Goal: Information Seeking & Learning: Learn about a topic

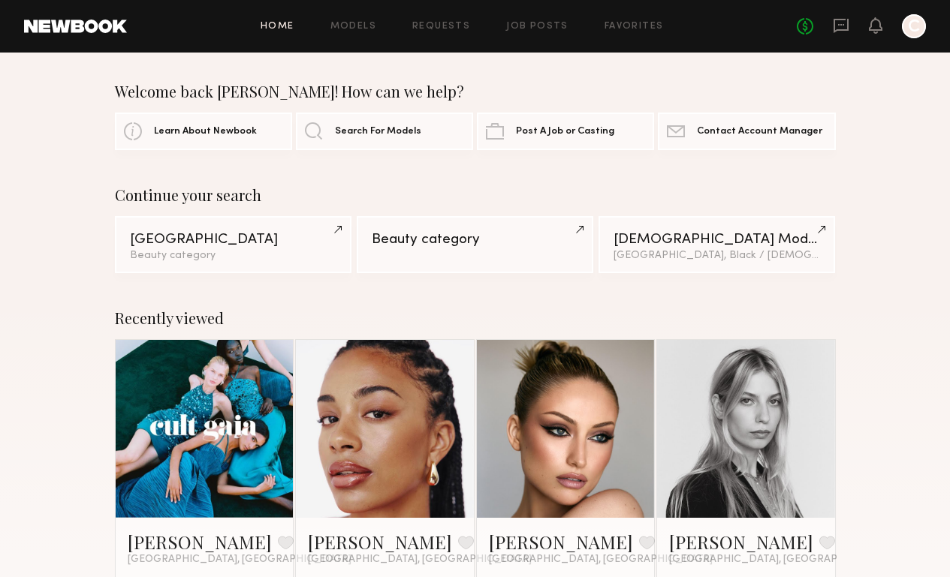
click at [570, 429] on link at bounding box center [566, 429] width 82 height 178
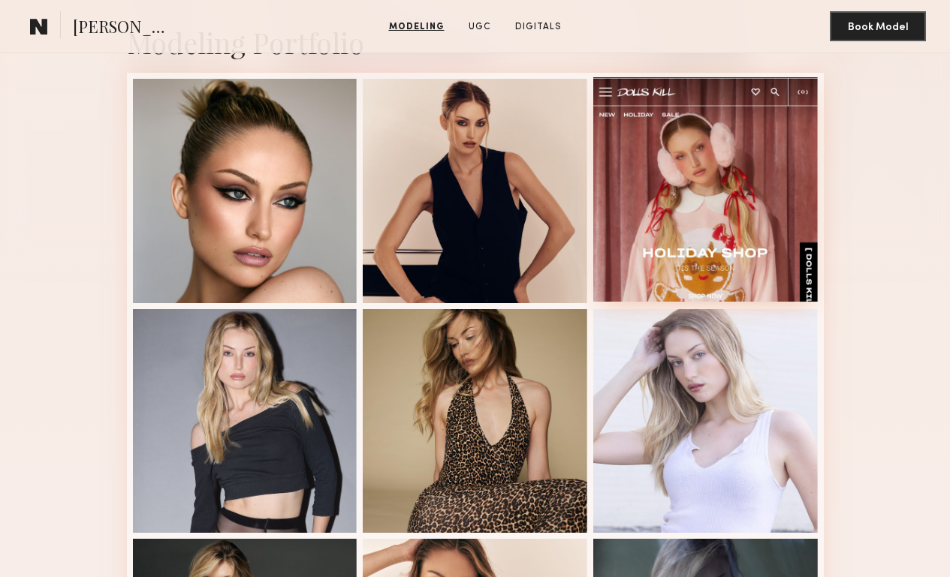
scroll to position [345, 0]
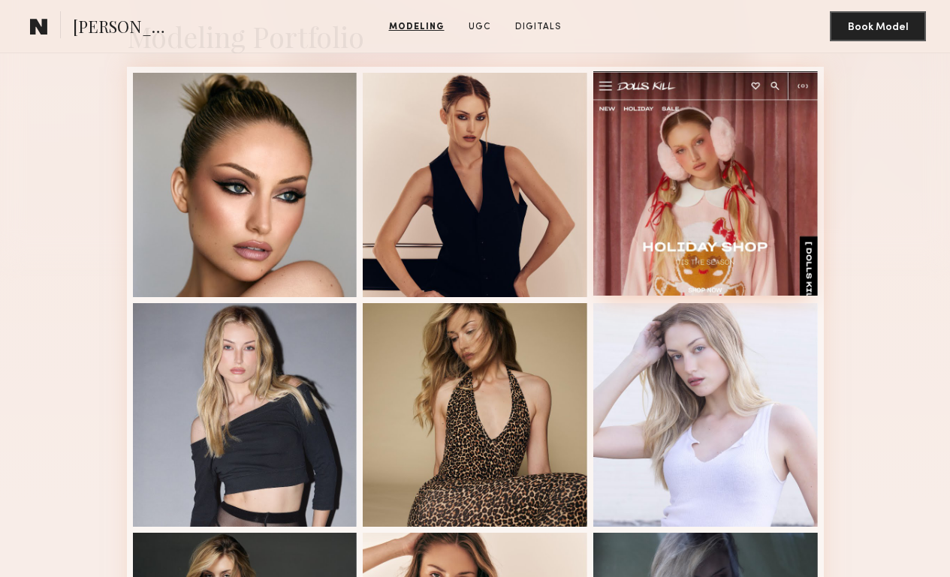
click at [745, 246] on div at bounding box center [705, 183] width 224 height 224
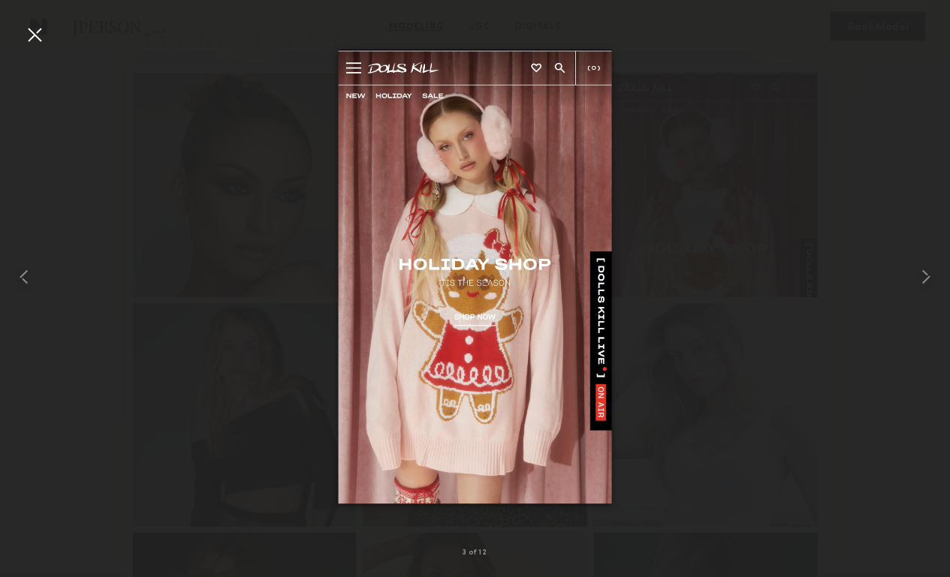
click at [812, 261] on div at bounding box center [475, 276] width 950 height 505
click at [38, 28] on div at bounding box center [35, 35] width 24 height 24
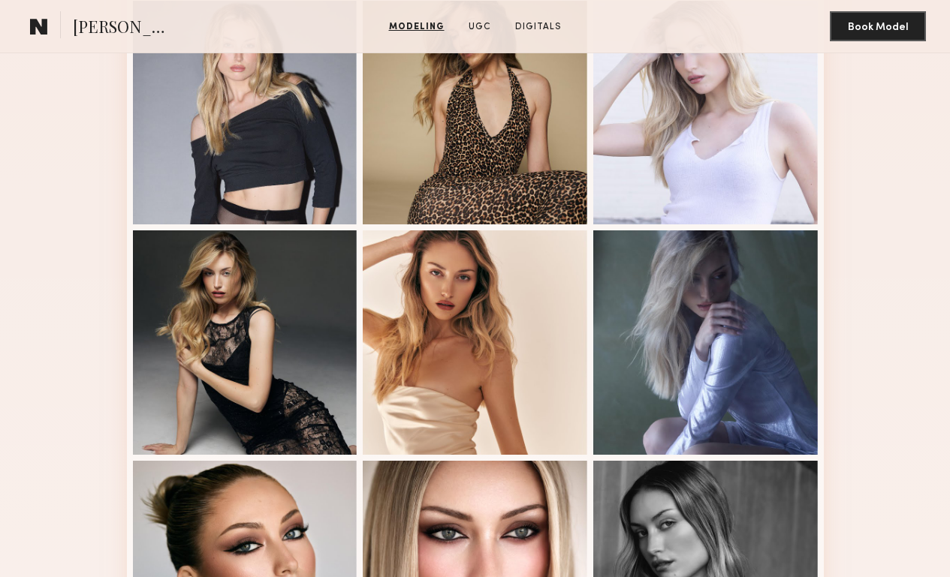
scroll to position [1105, 0]
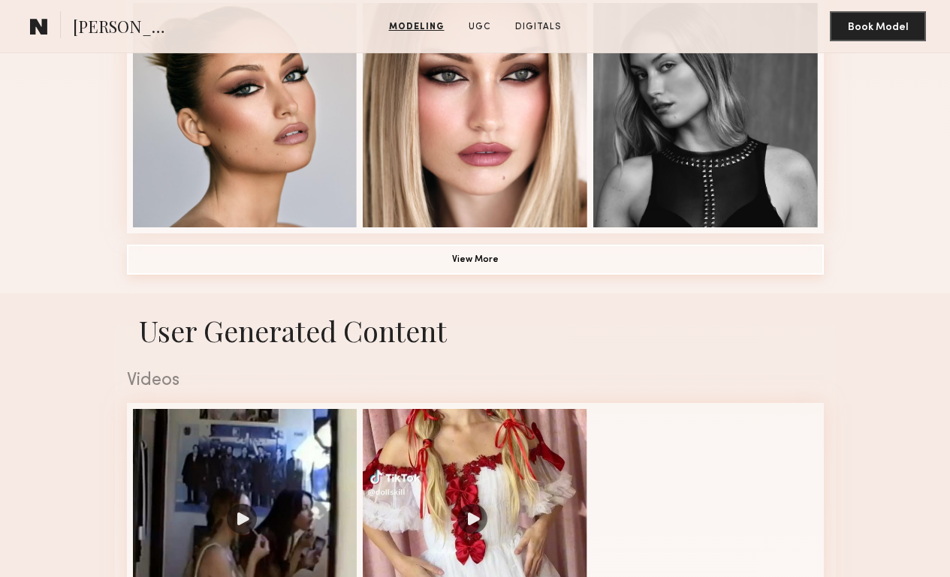
click at [621, 263] on button "View More" at bounding box center [475, 260] width 697 height 30
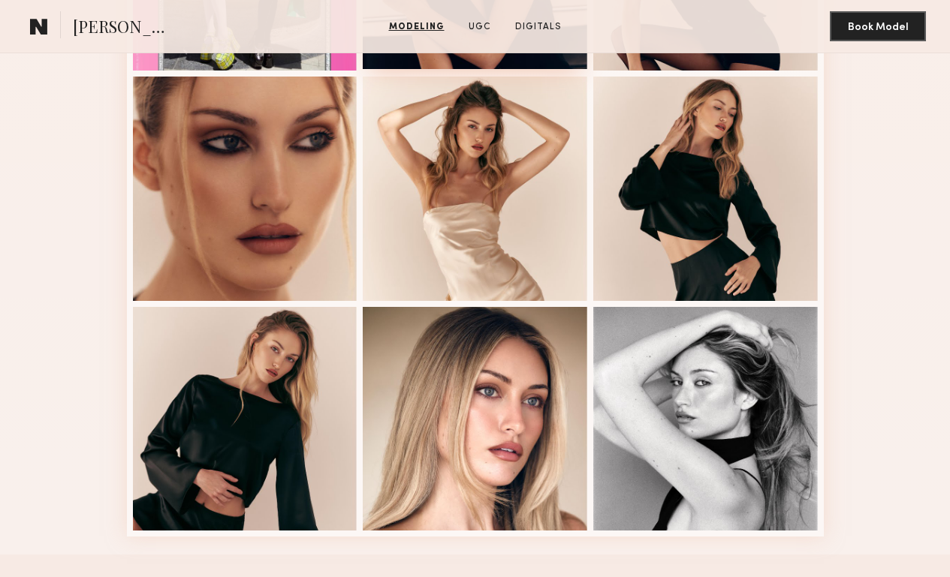
scroll to position [1725, 0]
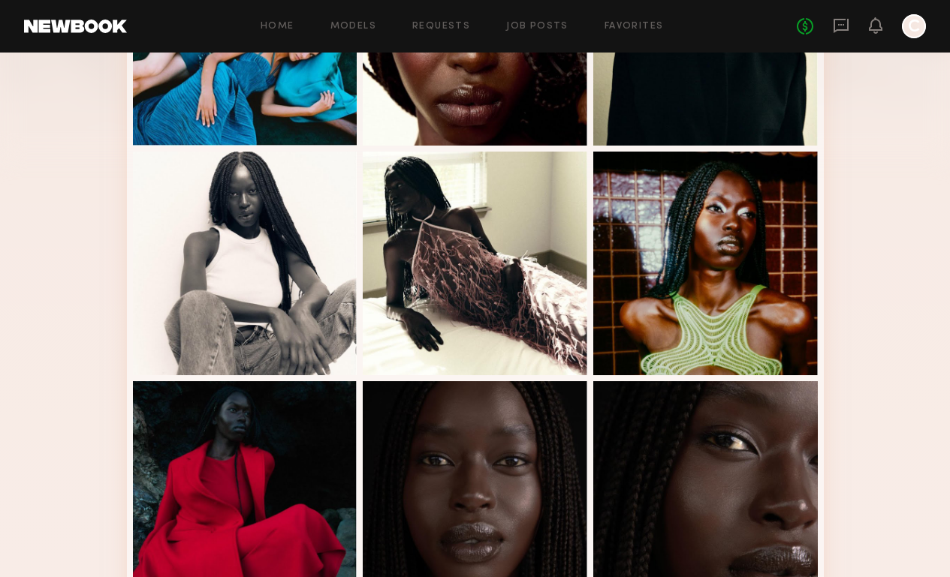
scroll to position [442, 0]
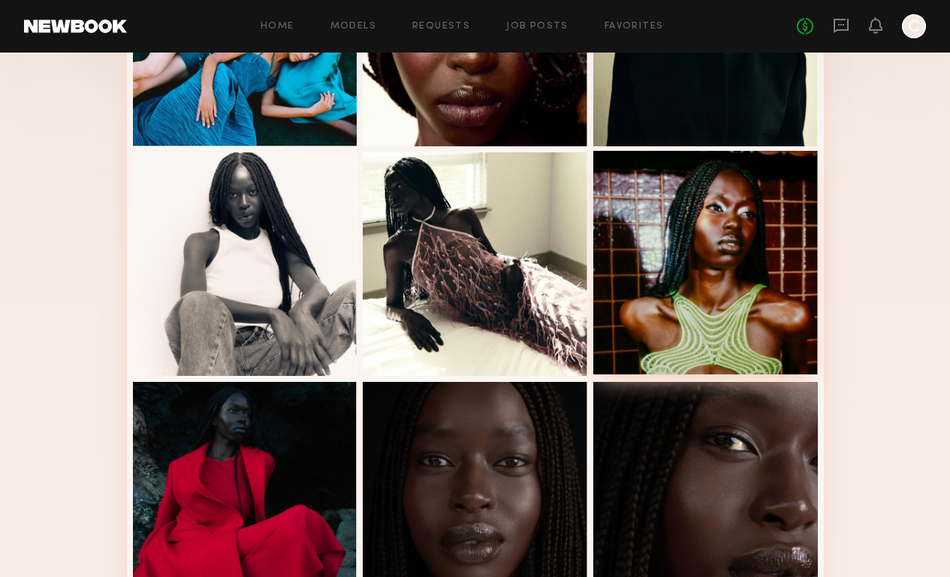
click at [710, 281] on div at bounding box center [705, 263] width 224 height 224
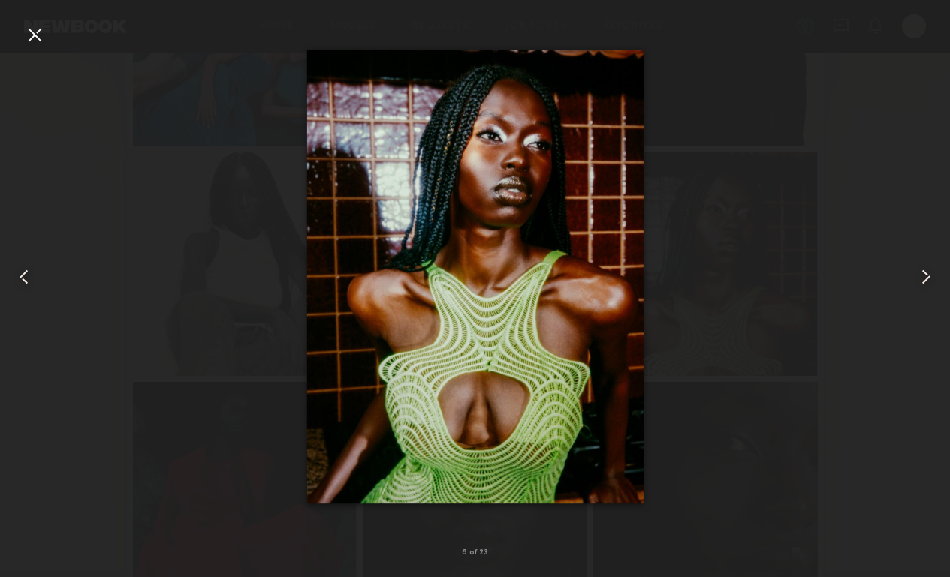
click at [732, 284] on div at bounding box center [475, 276] width 950 height 505
click at [758, 212] on div at bounding box center [475, 276] width 950 height 505
click at [38, 40] on div at bounding box center [35, 35] width 24 height 24
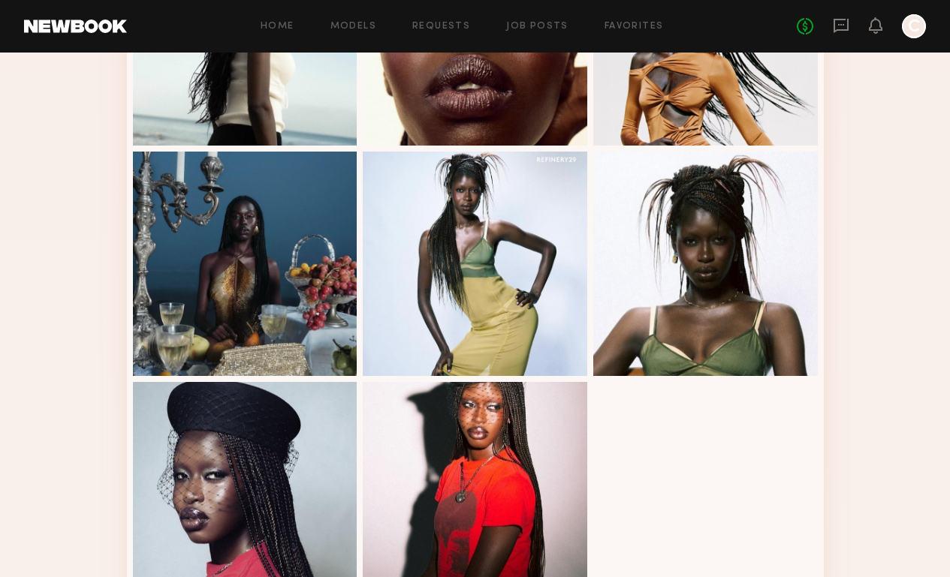
scroll to position [1594, 0]
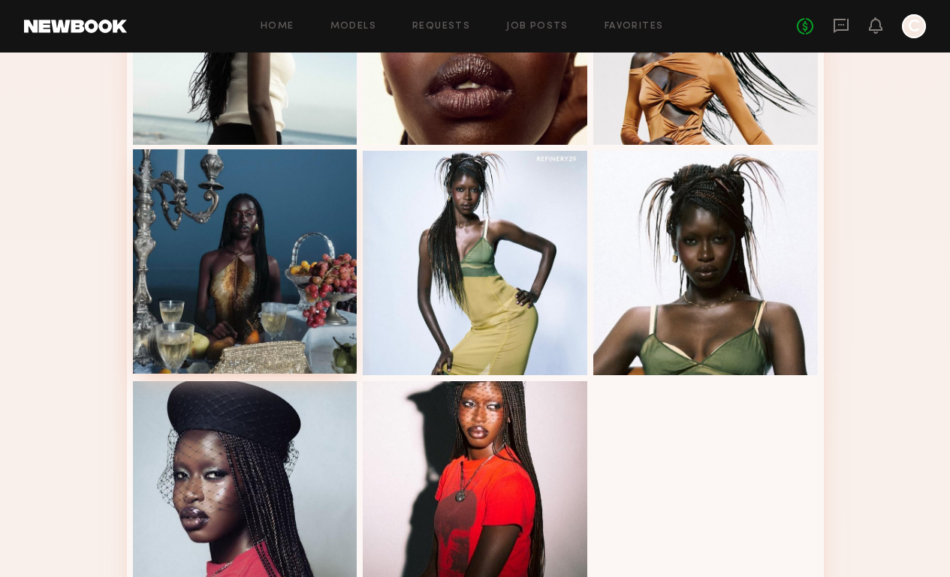
click at [209, 263] on div at bounding box center [245, 261] width 224 height 224
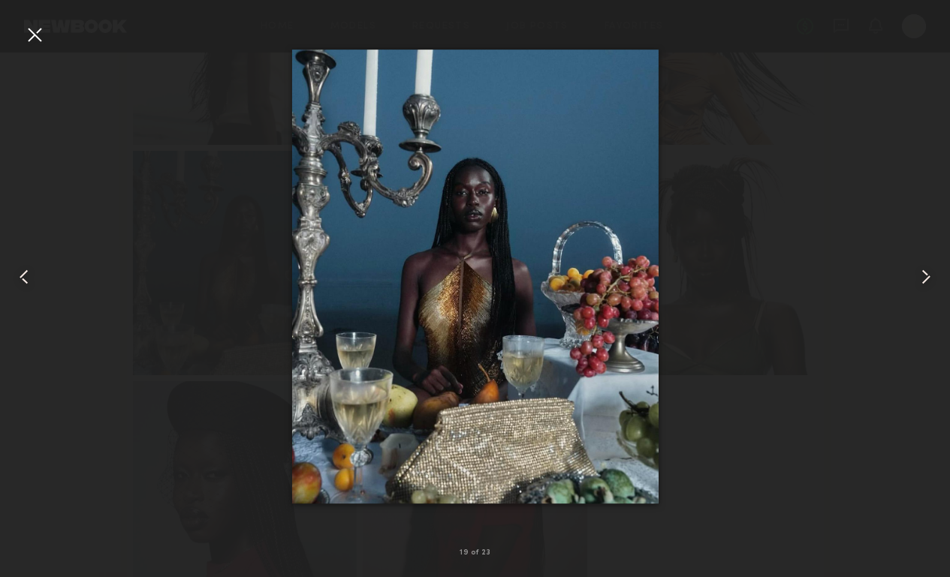
click at [772, 279] on div at bounding box center [475, 276] width 950 height 505
click at [38, 34] on div at bounding box center [35, 35] width 24 height 24
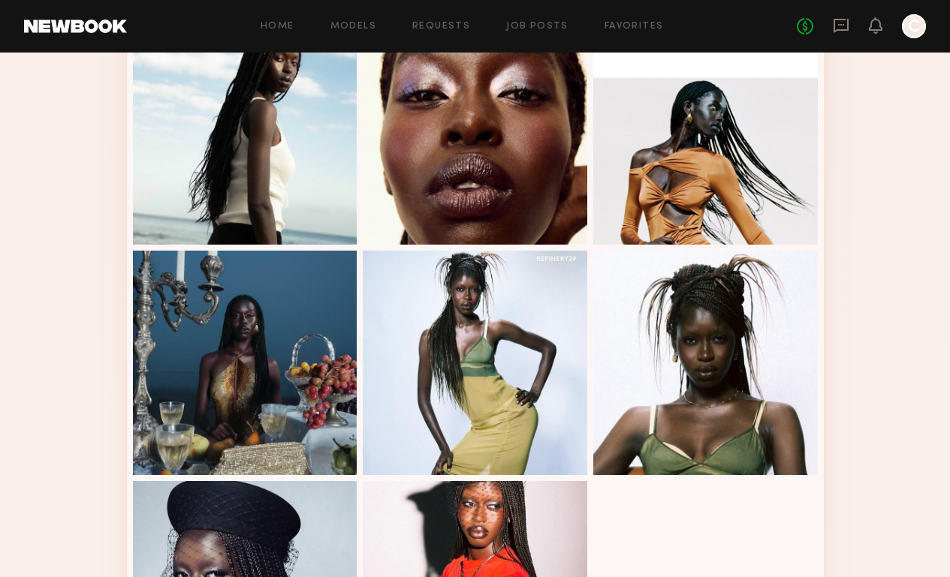
scroll to position [1495, 0]
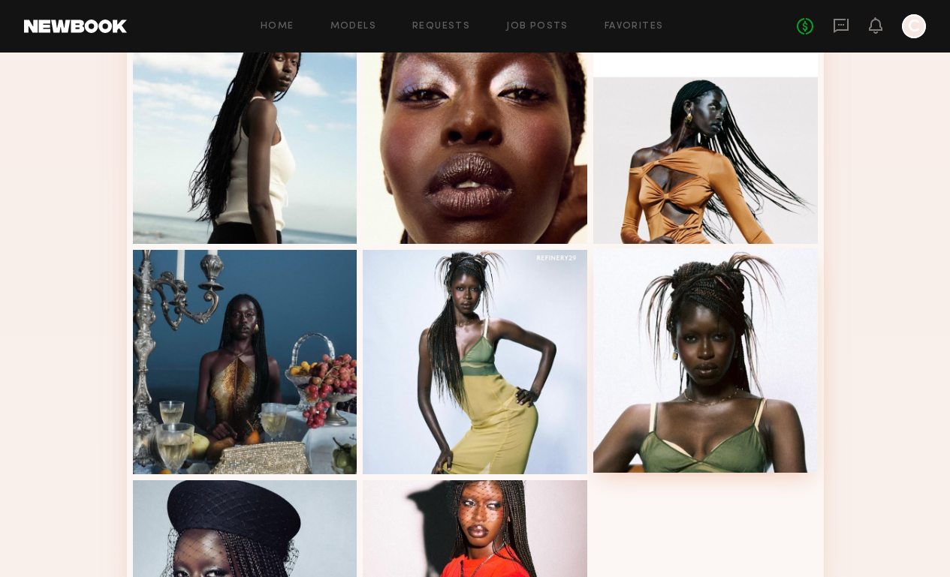
click at [659, 388] on div at bounding box center [705, 360] width 224 height 224
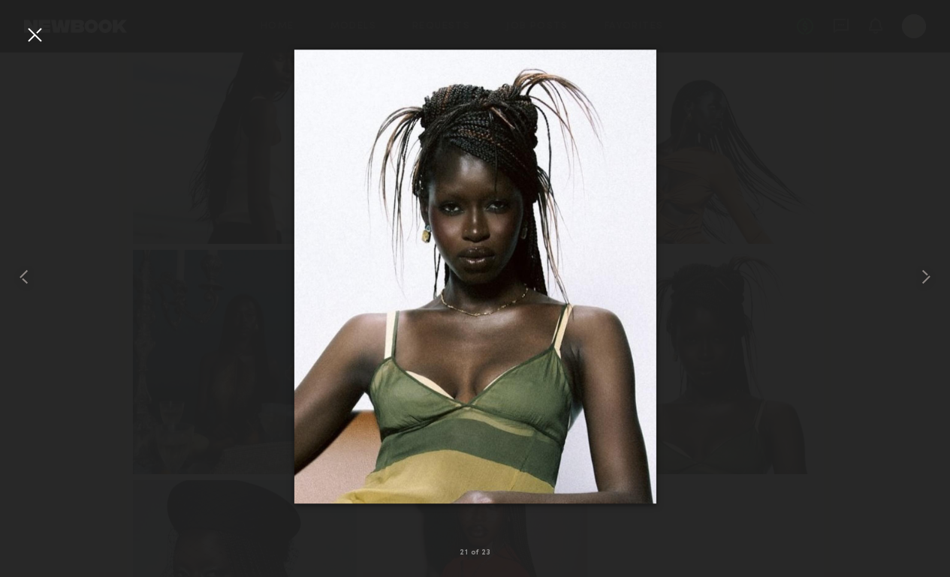
click at [163, 258] on div at bounding box center [475, 276] width 950 height 505
click at [26, 279] on common-icon at bounding box center [24, 277] width 24 height 24
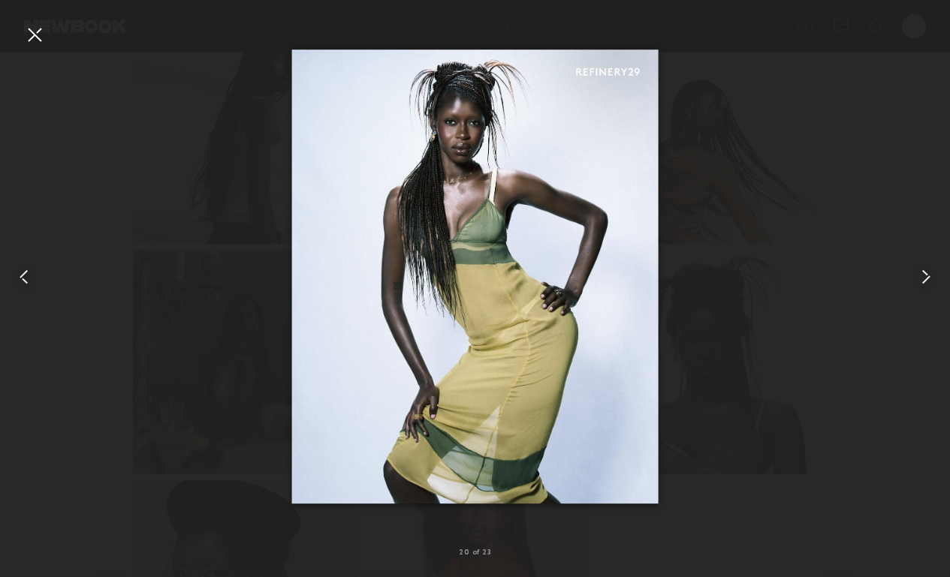
click at [98, 254] on div at bounding box center [475, 276] width 950 height 505
click at [234, 244] on div at bounding box center [475, 276] width 950 height 505
click at [43, 40] on div at bounding box center [35, 35] width 24 height 24
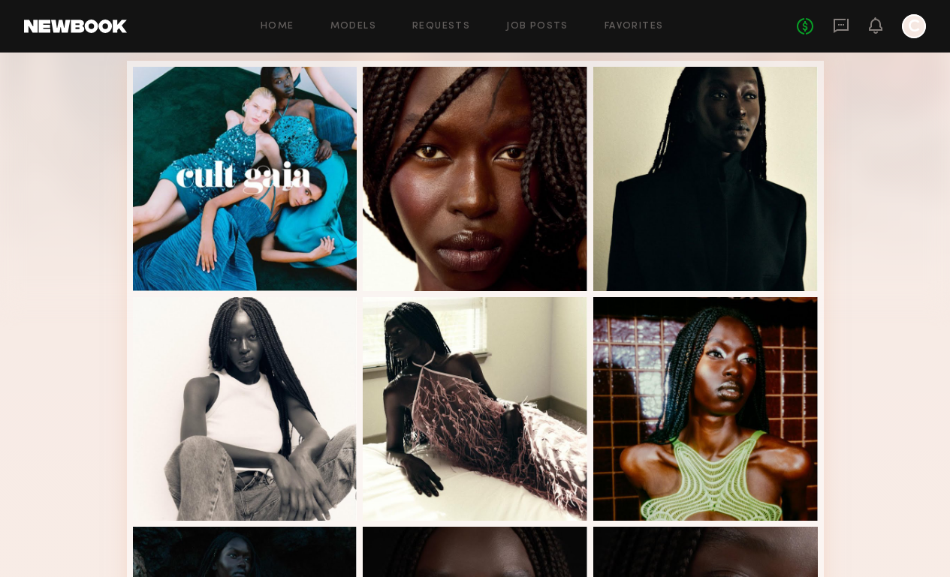
scroll to position [0, 0]
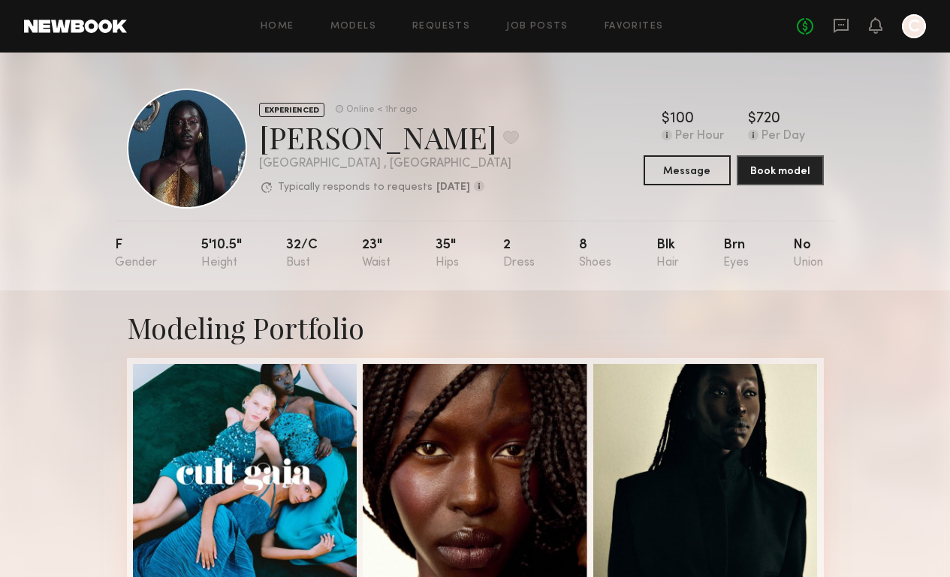
click at [847, 200] on div "EXPERIENCED Online < 1hr ago [PERSON_NAME] Favorite [GEOGRAPHIC_DATA] , [GEOGRA…" at bounding box center [475, 172] width 950 height 238
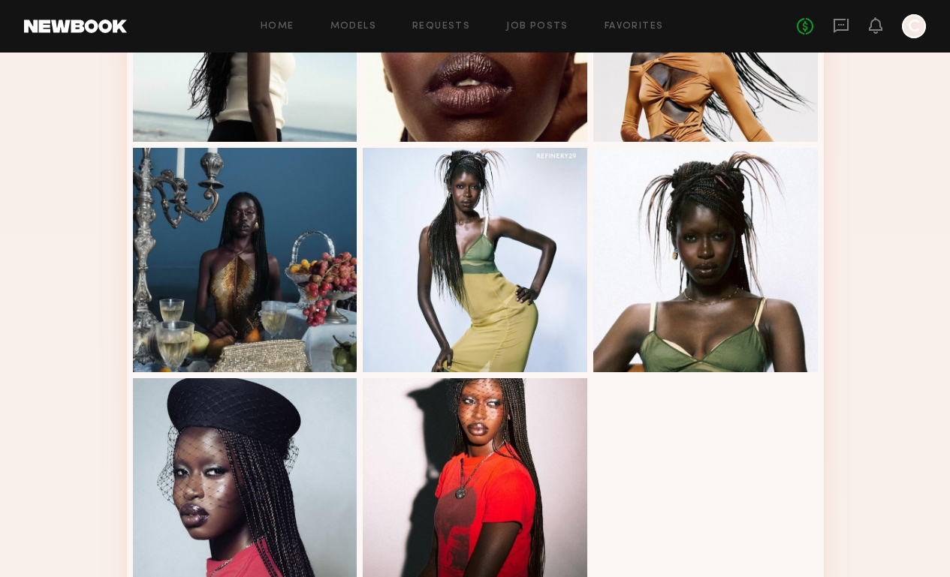
scroll to position [1570, 0]
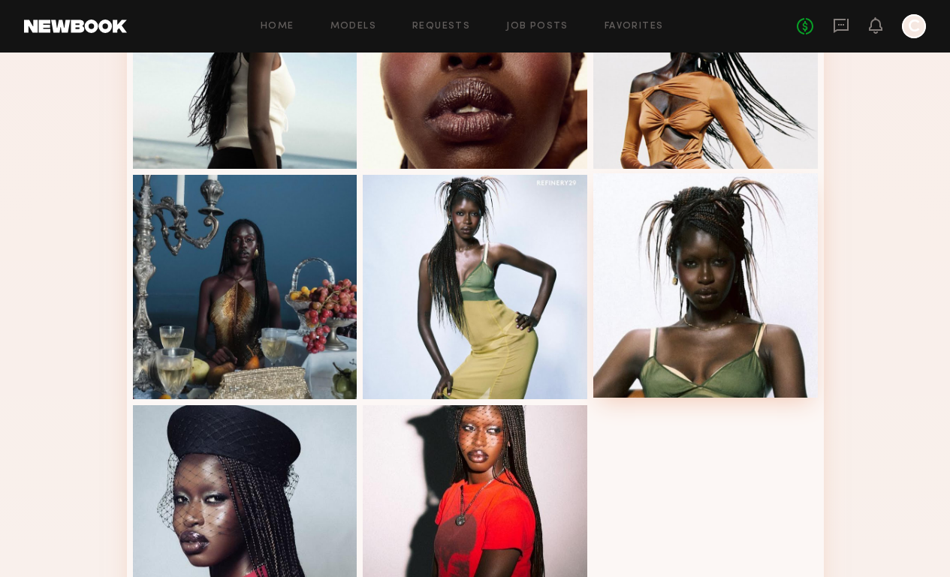
click at [690, 316] on div at bounding box center [705, 285] width 224 height 224
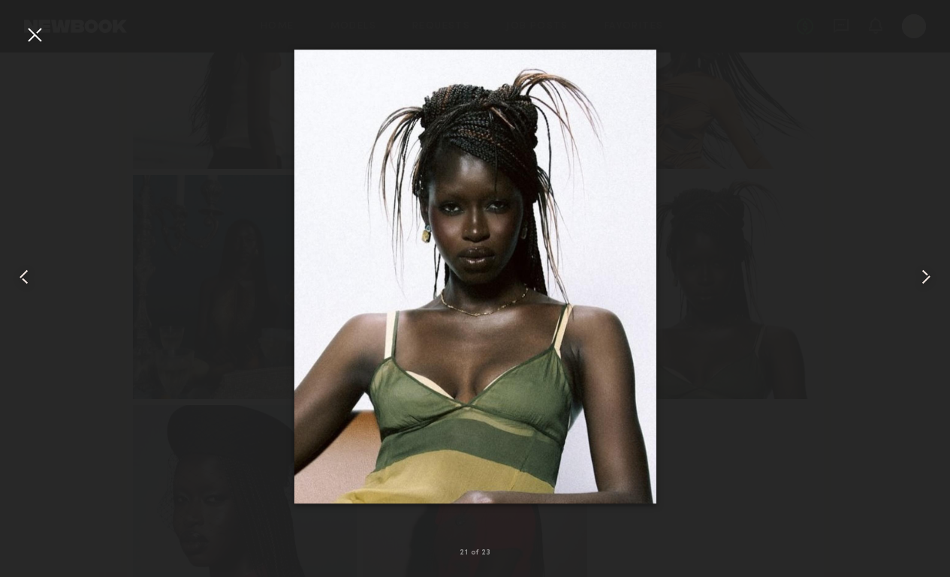
click at [34, 35] on div at bounding box center [35, 35] width 24 height 24
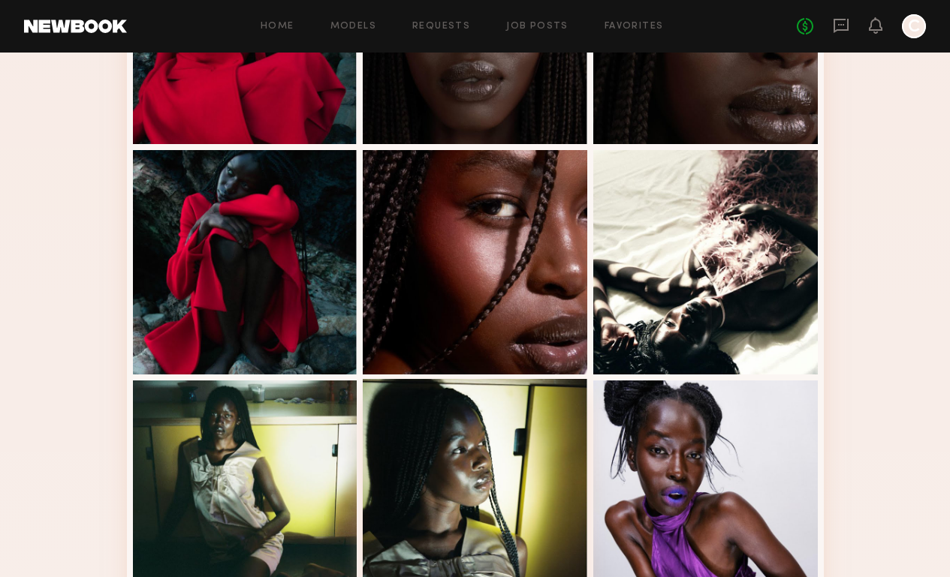
scroll to position [899, 0]
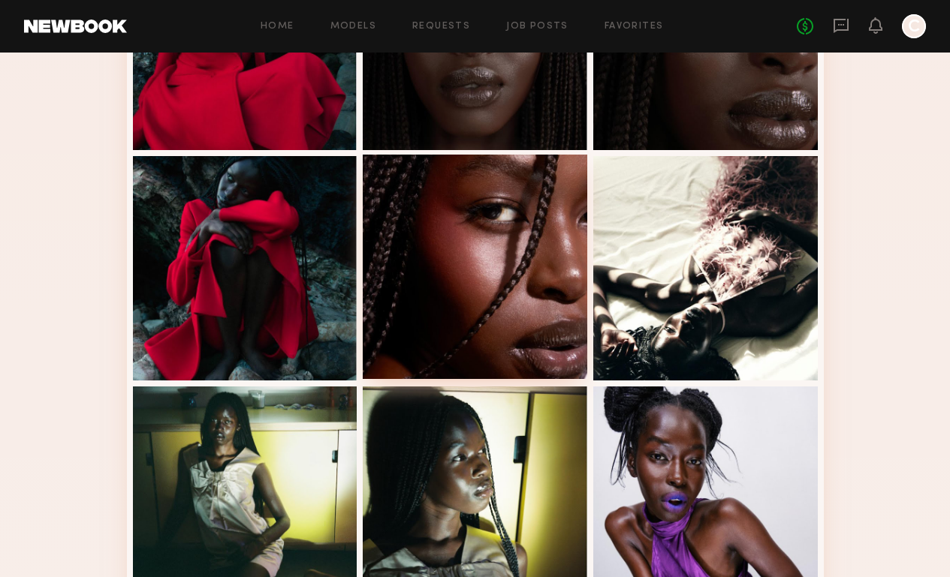
click at [521, 245] on div at bounding box center [475, 267] width 224 height 224
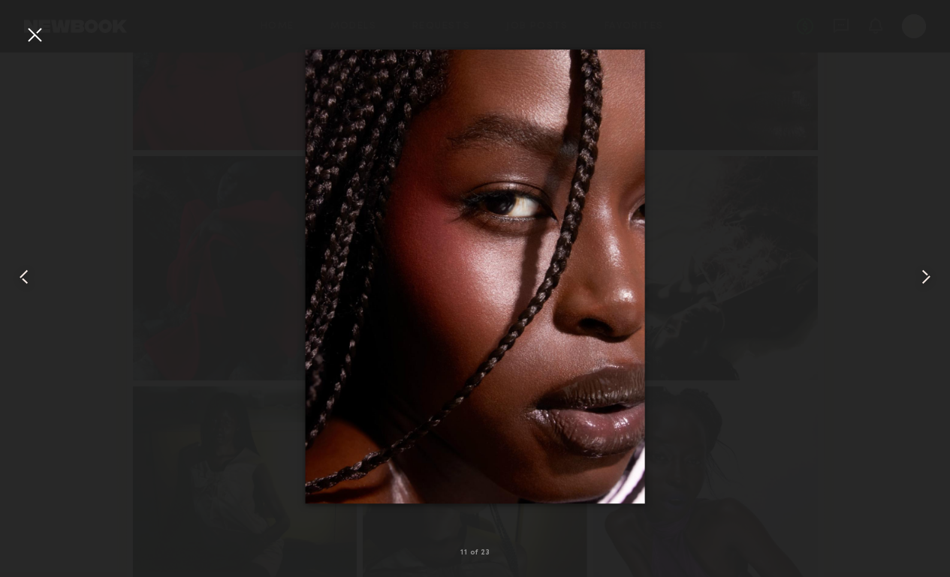
click at [43, 29] on div at bounding box center [35, 35] width 24 height 24
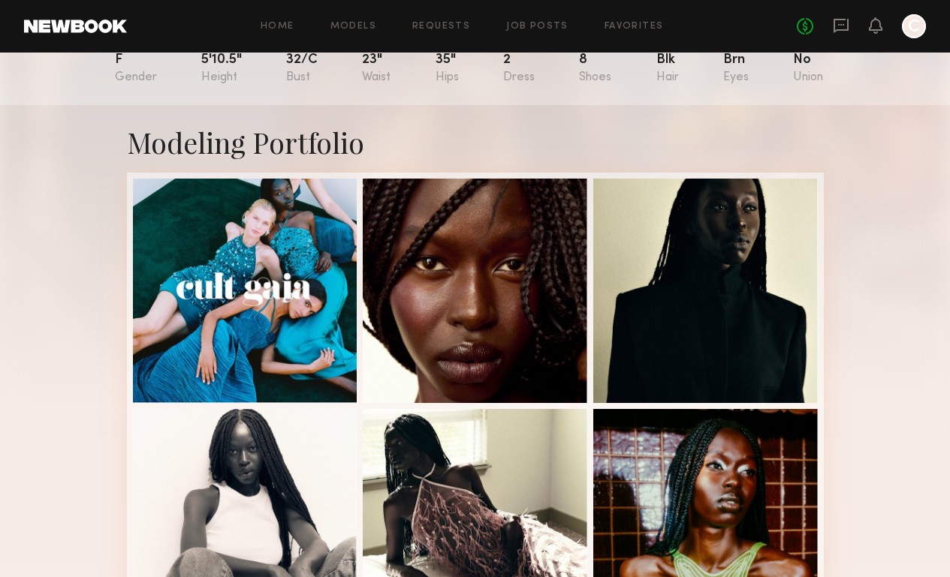
scroll to position [0, 0]
